Goal: Task Accomplishment & Management: Manage account settings

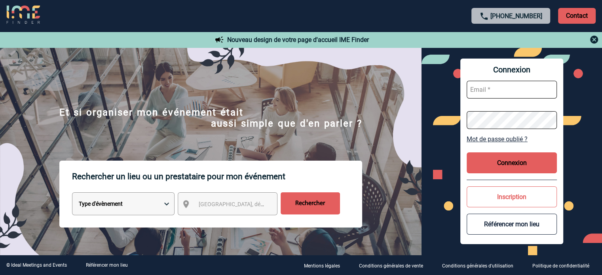
type input "eperiou@ime-groupe.com"
click at [509, 163] on button "Connexion" at bounding box center [512, 162] width 90 height 21
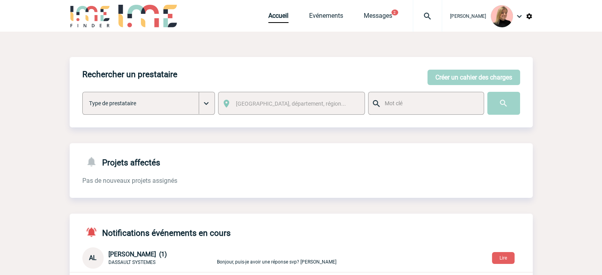
click at [430, 12] on img at bounding box center [427, 15] width 28 height 9
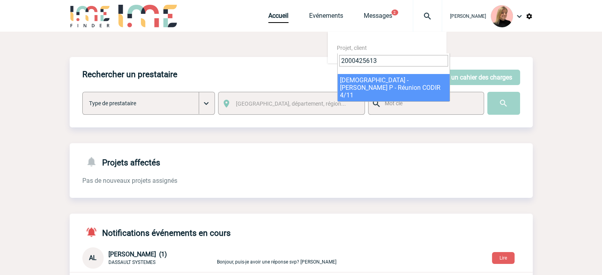
type input "2000425613"
select select "25114"
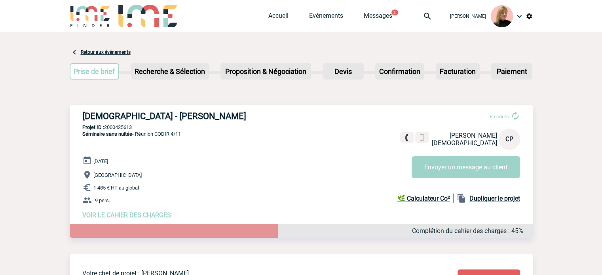
click at [158, 219] on span "VOIR LE CAHIER DES CHARGES" at bounding box center [126, 215] width 89 height 8
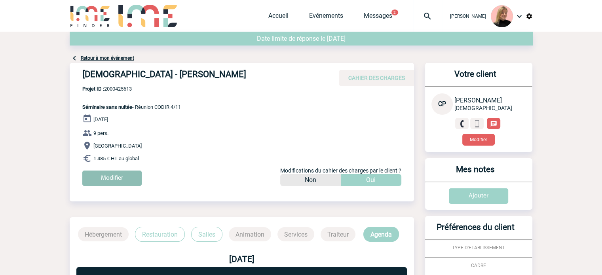
click at [120, 178] on input "Modifier" at bounding box center [111, 178] width 59 height 15
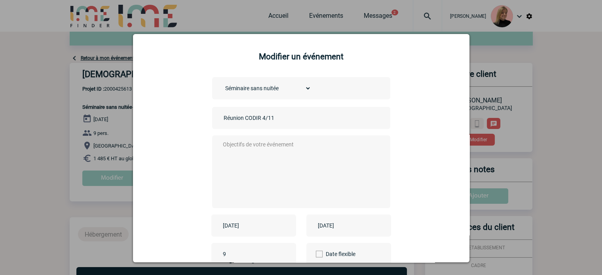
drag, startPoint x: 260, startPoint y: 120, endPoint x: 280, endPoint y: 117, distance: 20.4
click at [280, 117] on input "Réunion CODIR 4/11" at bounding box center [277, 118] width 111 height 10
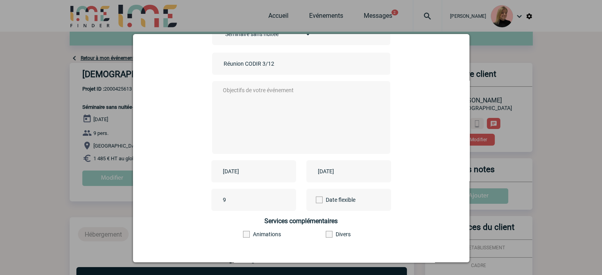
scroll to position [98, 0]
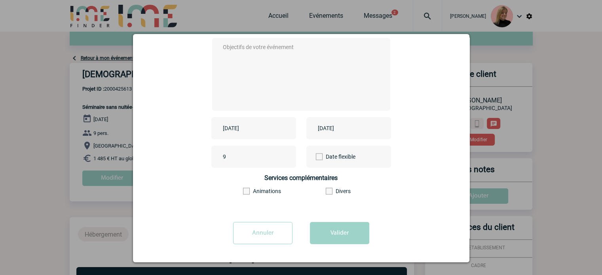
type input "Réunion CODIR 3/12"
click at [269, 67] on textarea at bounding box center [299, 73] width 156 height 63
type textarea "xx"
click at [266, 134] on div "2025-11-04" at bounding box center [253, 128] width 85 height 22
click at [266, 127] on input "2025-11-04" at bounding box center [248, 128] width 55 height 10
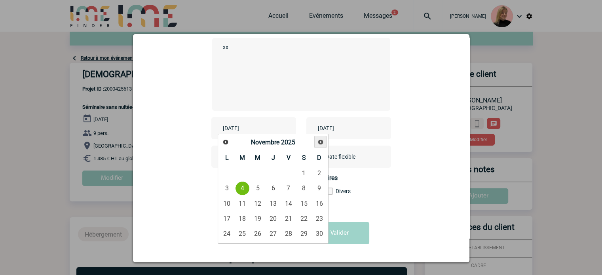
click at [318, 141] on span "Suivant" at bounding box center [320, 142] width 6 height 6
click at [260, 178] on link "3" at bounding box center [258, 173] width 15 height 14
type input "2025-12-03"
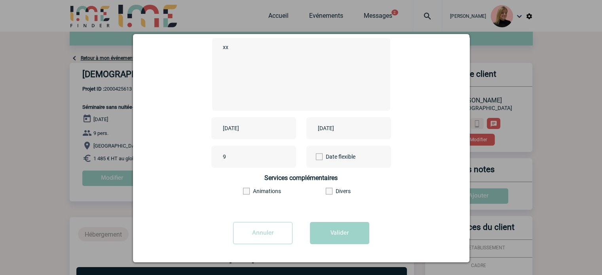
click at [355, 129] on input "2025-11-04" at bounding box center [343, 128] width 55 height 10
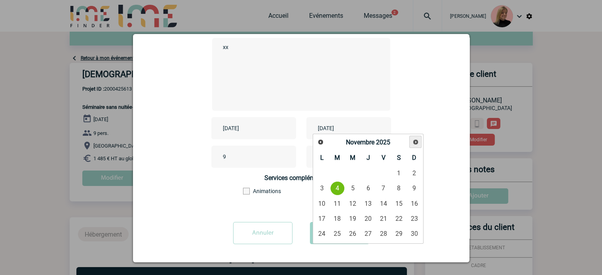
click at [415, 143] on span "Suivant" at bounding box center [415, 142] width 6 height 6
click at [363, 174] on link "4" at bounding box center [368, 173] width 15 height 14
type input "2025-12-04"
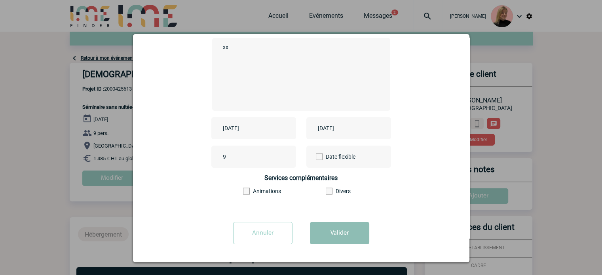
click at [325, 234] on button "Valider" at bounding box center [339, 233] width 59 height 22
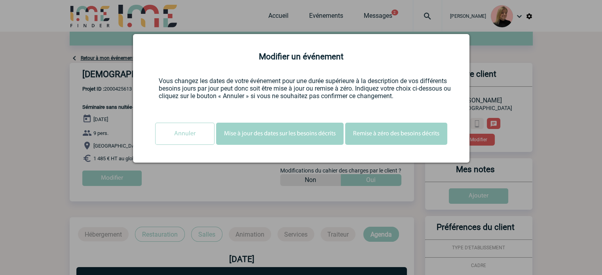
scroll to position [0, 0]
click at [291, 136] on button "Mise à jour des dates sur les besoins décrits" at bounding box center [279, 134] width 127 height 22
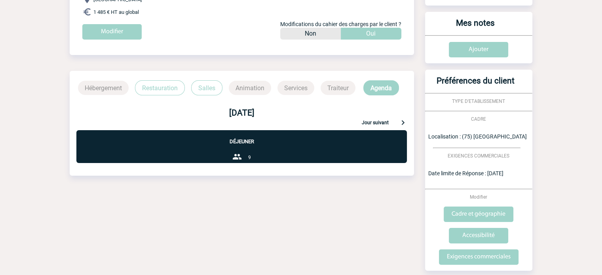
scroll to position [180, 0]
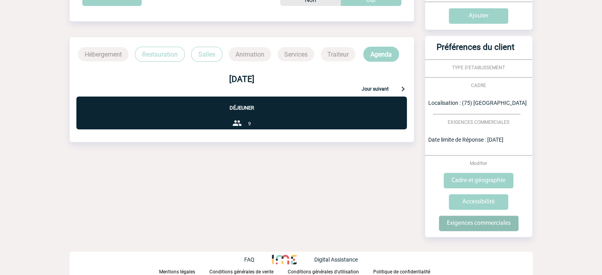
click at [480, 223] on input "Exigences commerciales" at bounding box center [479, 223] width 80 height 15
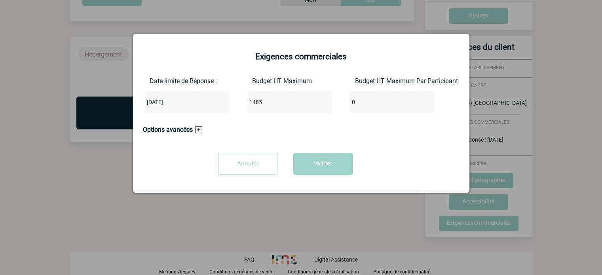
drag, startPoint x: 285, startPoint y: 101, endPoint x: 237, endPoint y: 106, distance: 48.2
click at [237, 106] on div "Date limite de Réponse : 2025-09-23 Budget HT Maximum 1485 Budget HT Maximum Pa…" at bounding box center [301, 98] width 317 height 42
drag, startPoint x: 267, startPoint y: 102, endPoint x: 227, endPoint y: 108, distance: 40.0
click at [227, 108] on div "Date limite de Réponse : 2025-09-23 Budget HT Maximum 4500 Budget HT Maximum Pa…" at bounding box center [301, 98] width 317 height 42
type input "4000"
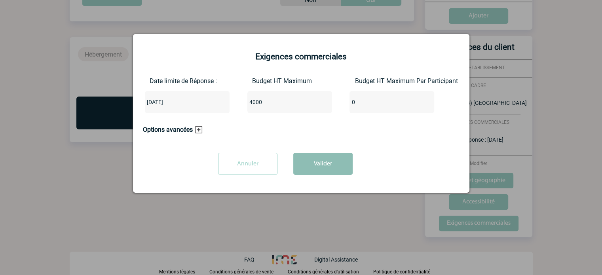
click at [320, 171] on button "Valider" at bounding box center [322, 164] width 59 height 22
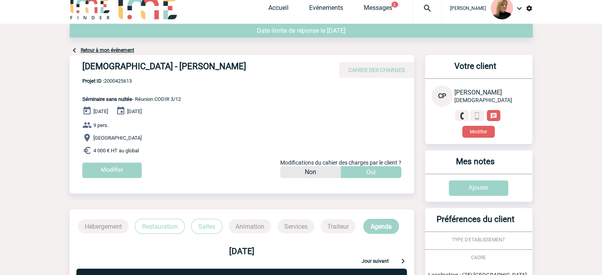
scroll to position [0, 0]
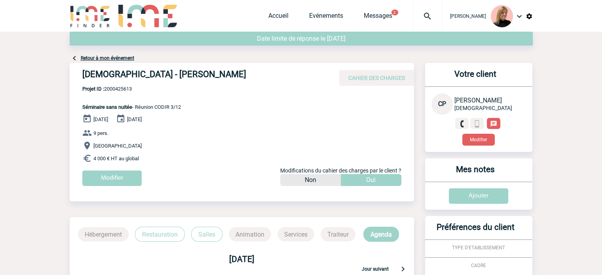
click at [110, 87] on span "Projet ID : 2000425613" at bounding box center [131, 89] width 99 height 6
copy span "2000425613"
